Goal: Navigation & Orientation: Go to known website

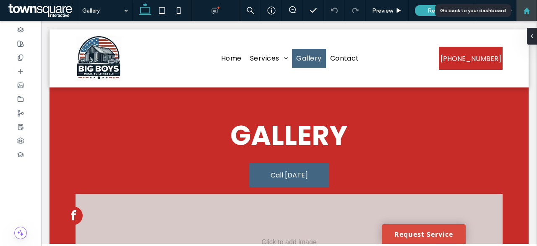
click at [528, 10] on use at bounding box center [526, 10] width 6 height 6
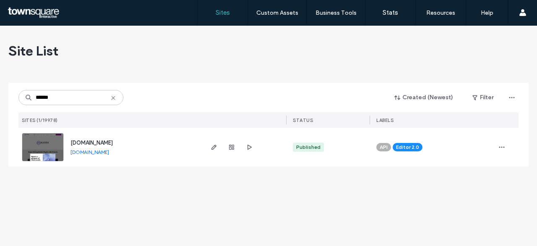
type input "******"
click at [113, 144] on span "www.mixersnightclublounge.com" at bounding box center [92, 142] width 42 height 6
